Goal: Task Accomplishment & Management: Manage account settings

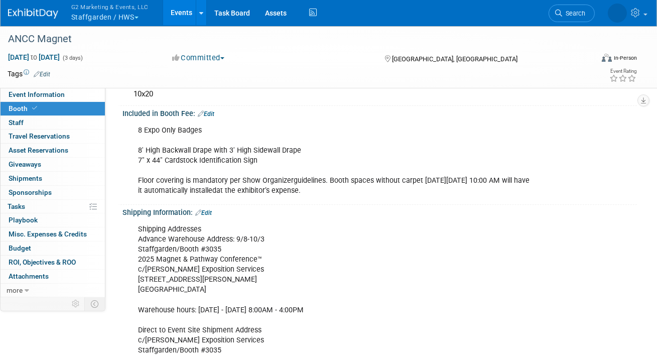
click at [99, 16] on button "G2 Marketing & Events, LLC Staffgarden / HWS" at bounding box center [115, 13] width 91 height 26
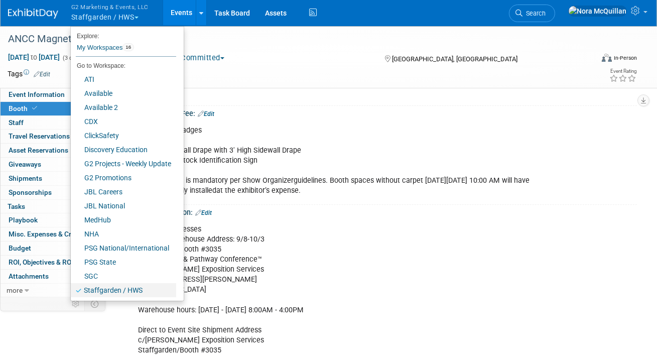
click at [113, 290] on link "Staffgarden / HWS" at bounding box center [123, 290] width 105 height 14
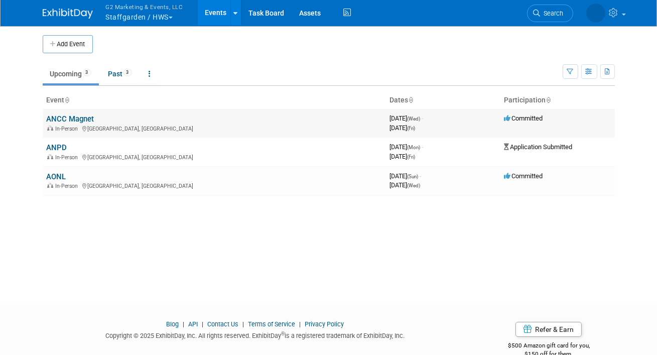
click at [71, 117] on link "ANCC Magnet" at bounding box center [71, 118] width 48 height 9
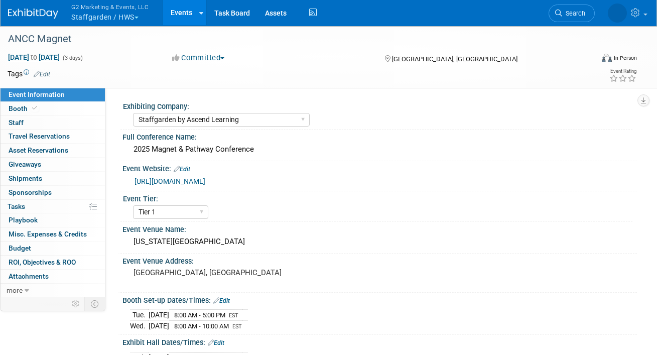
select select "Staffgarden by Ascend Learning"
select select "Tier 1"
select select "No"
click at [34, 105] on span at bounding box center [34, 108] width 9 height 8
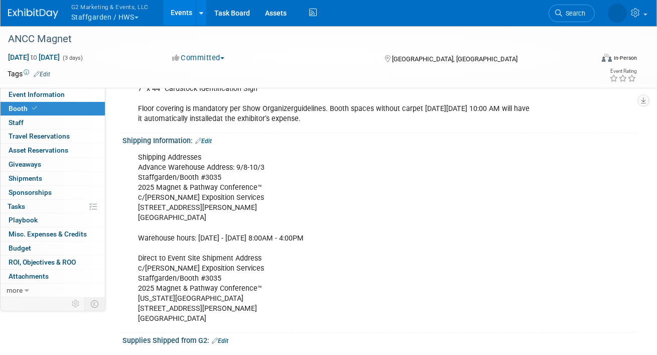
scroll to position [186, 0]
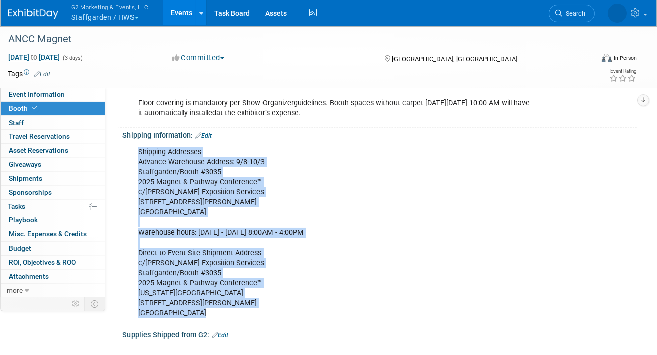
drag, startPoint x: 202, startPoint y: 315, endPoint x: 137, endPoint y: 153, distance: 174.8
click at [137, 153] on div "Shipping Addresses Advance Warehouse Address: 9/8-10/3 Staffgarden/Booth #3035 …" at bounding box center [333, 232] width 405 height 181
copy div "Shipping Addresses Advance Warehouse Address: 9/8-10/3 Staffgarden/Booth #3035 …"
click at [26, 108] on span "Booth" at bounding box center [24, 108] width 31 height 8
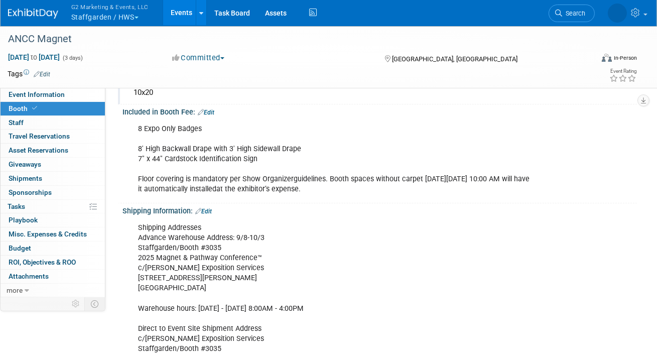
scroll to position [111, 0]
click at [66, 87] on div "ANCC Magnet Oct 8, 2025 to Oct 10, 2025 (3 days) Oct 8, 2025 to Oct 10, 2025 Co…" at bounding box center [328, 56] width 657 height 63
click at [95, 14] on button "G2 Marketing & Events, LLC Staffgarden / HWS" at bounding box center [115, 13] width 91 height 26
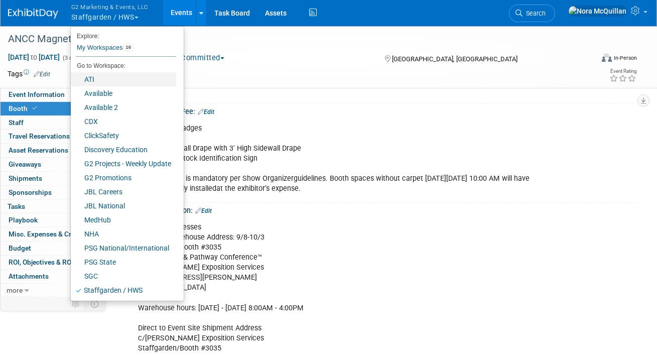
click at [90, 79] on link "ATI" at bounding box center [123, 79] width 105 height 14
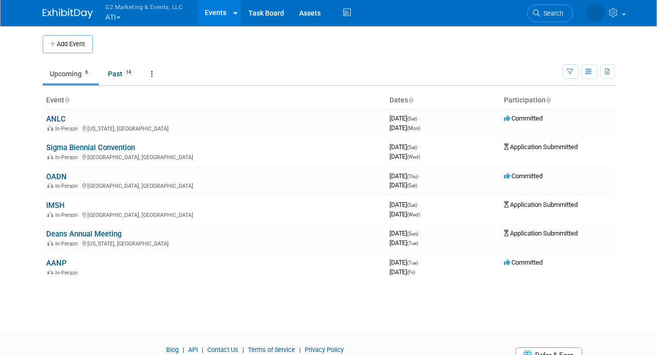
click at [116, 19] on button "G2 Marketing & Events, LLC ATI" at bounding box center [150, 13] width 91 height 26
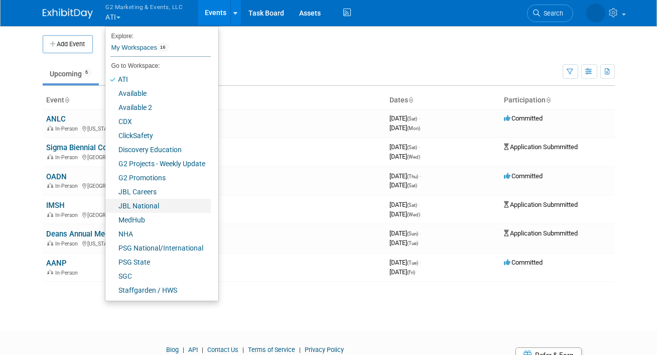
click at [130, 208] on link "JBL National" at bounding box center [157, 206] width 105 height 14
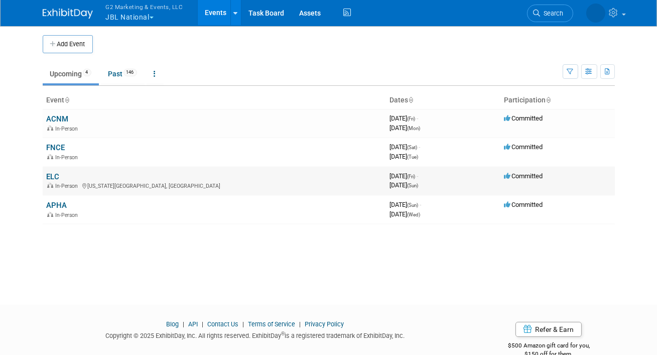
click at [54, 174] on link "ELC" at bounding box center [53, 176] width 13 height 9
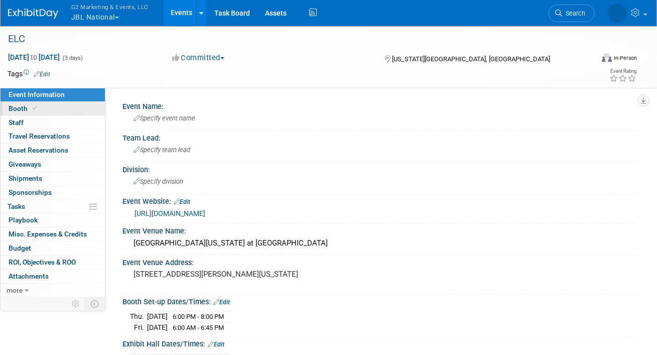
click at [21, 109] on span "Booth" at bounding box center [24, 108] width 31 height 8
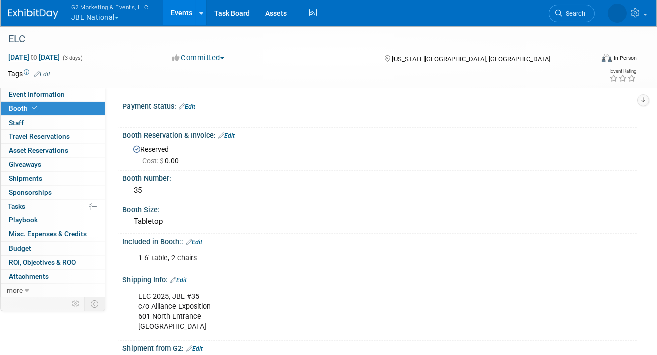
scroll to position [119, 0]
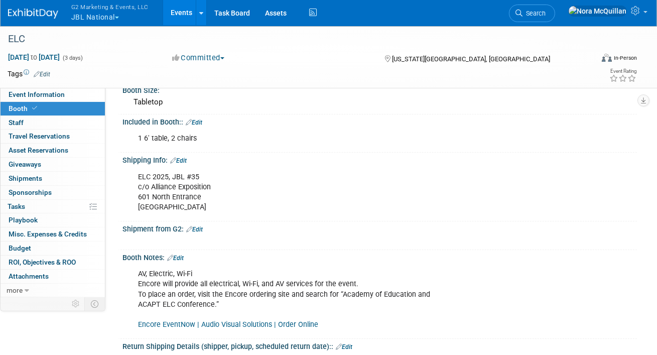
click at [185, 160] on link "Edit" at bounding box center [178, 160] width 17 height 7
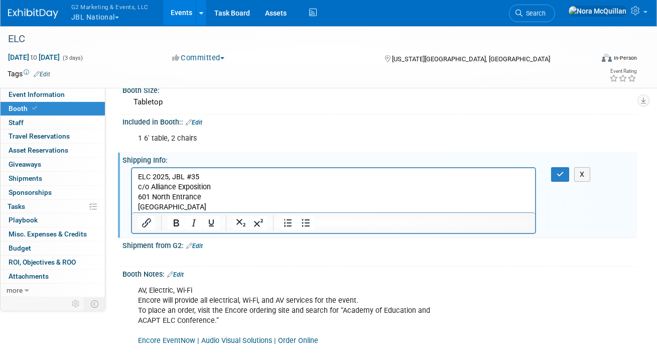
scroll to position [0, 0]
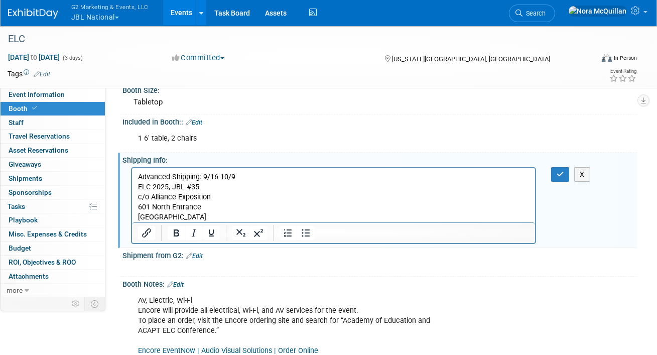
drag, startPoint x: 206, startPoint y: 217, endPoint x: 120, endPoint y: 170, distance: 97.3
click at [132, 170] on html "Advanced Shipping: 9/16-10/9 ELC 2025, JBL #35 c/o Alliance Exposition [STREET_…" at bounding box center [333, 195] width 403 height 54
copy body "Advanced Shipping: 9/16-10/9 ELC 2025, JBL #35 c/o Alliance Exposition [STREET_…"
click at [558, 176] on icon "button" at bounding box center [561, 174] width 8 height 7
